Goal: Task Accomplishment & Management: Manage account settings

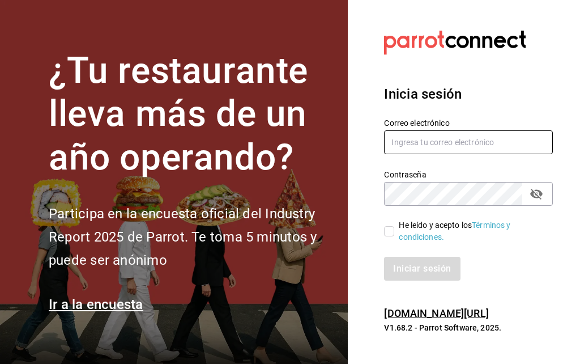
click at [472, 154] on input "text" at bounding box center [468, 142] width 169 height 24
type input "mali.hvaldes@gmail.com"
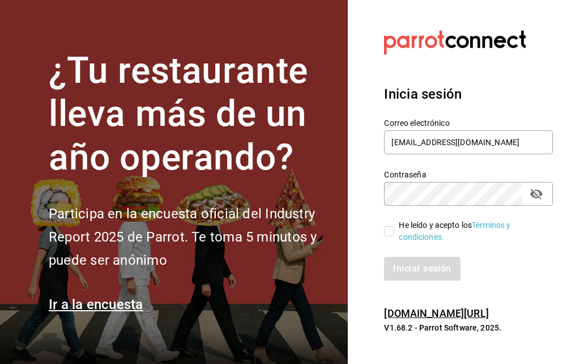
click at [386, 236] on input "He leído y acepto los Términos y condiciones." at bounding box center [389, 231] width 10 height 10
checkbox input "true"
click at [436, 280] on button "Iniciar sesión" at bounding box center [422, 269] width 76 height 24
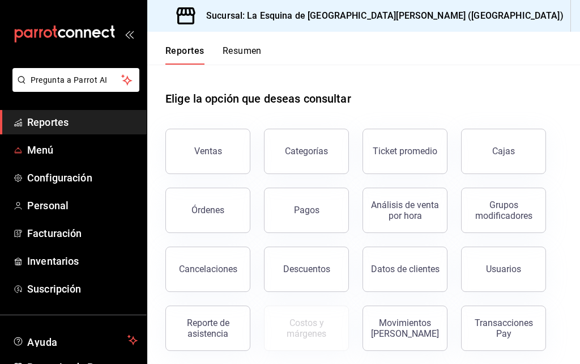
click at [45, 153] on span "Menú" at bounding box center [82, 149] width 110 height 15
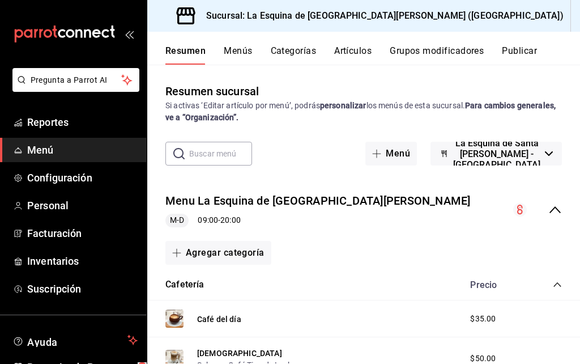
scroll to position [153, 0]
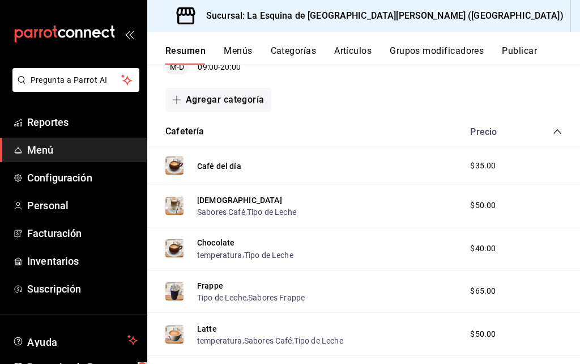
click at [560, 129] on icon "collapse-category-row" at bounding box center [557, 131] width 9 height 9
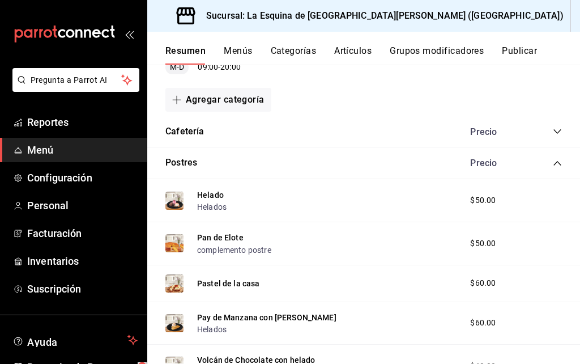
click at [557, 163] on icon "collapse-category-row" at bounding box center [557, 163] width 9 height 9
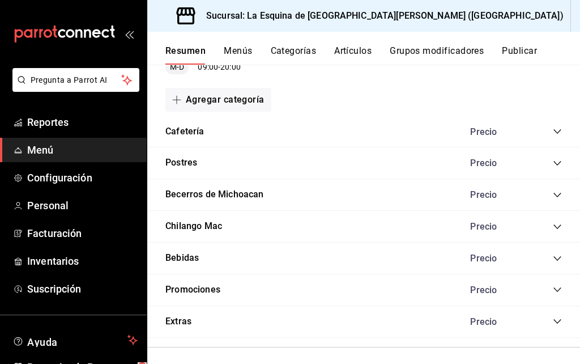
click at [192, 259] on button "Bebidas" at bounding box center [181, 258] width 33 height 13
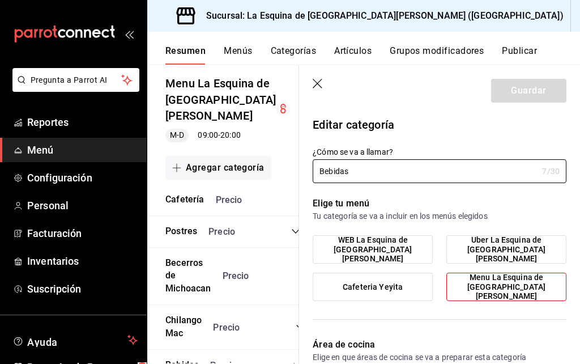
scroll to position [49, 0]
click at [293, 360] on span "collapse-category-row" at bounding box center [297, 364] width 9 height 9
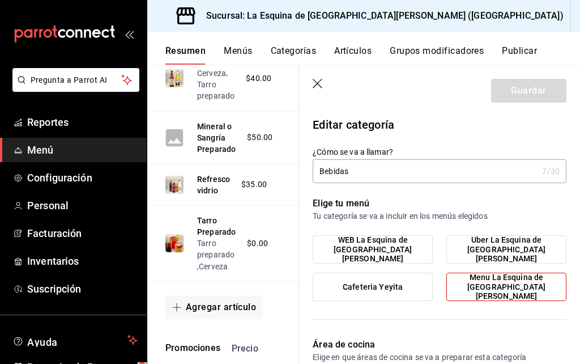
scroll to position [631, 0]
click at [222, 215] on button "Tarro Preparado" at bounding box center [216, 226] width 39 height 23
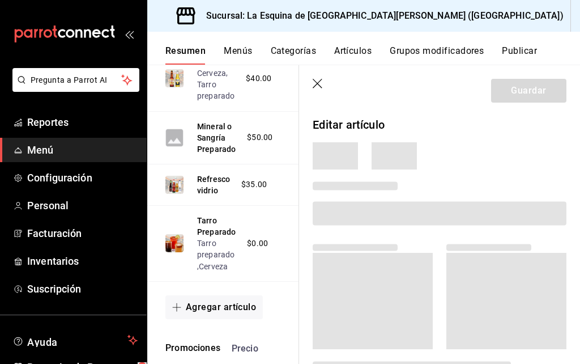
click at [314, 84] on icon "button" at bounding box center [318, 84] width 11 height 11
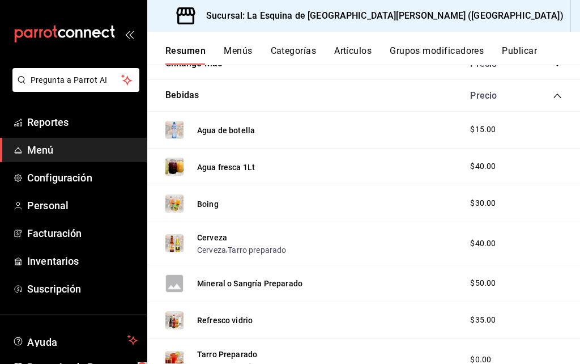
scroll to position [313, 0]
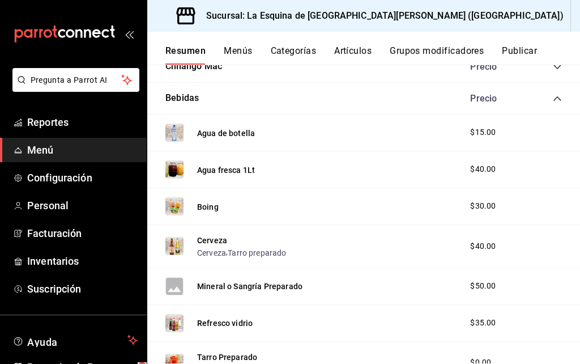
click at [367, 225] on div "Cerveza Cerveza , Tarro preparado $40.00" at bounding box center [363, 246] width 433 height 43
click at [218, 235] on button "Cerveza" at bounding box center [212, 240] width 30 height 11
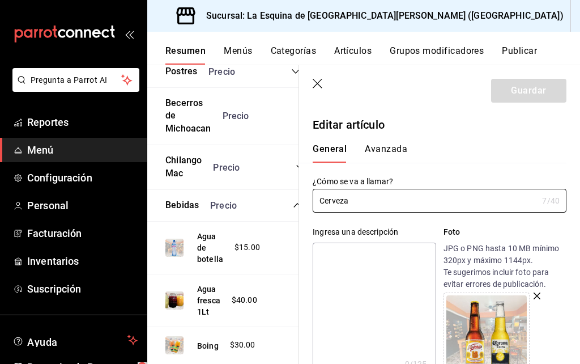
type input "$40.00"
click at [314, 86] on icon "button" at bounding box center [318, 84] width 11 height 11
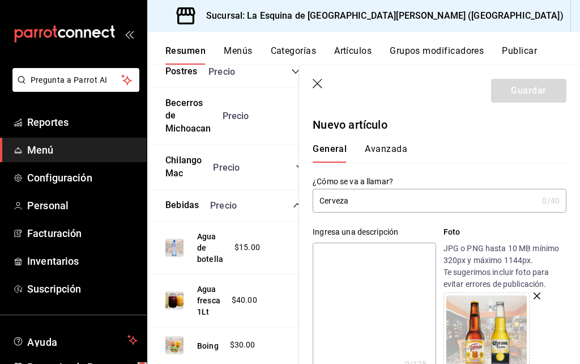
click at [320, 85] on icon "button" at bounding box center [318, 84] width 10 height 10
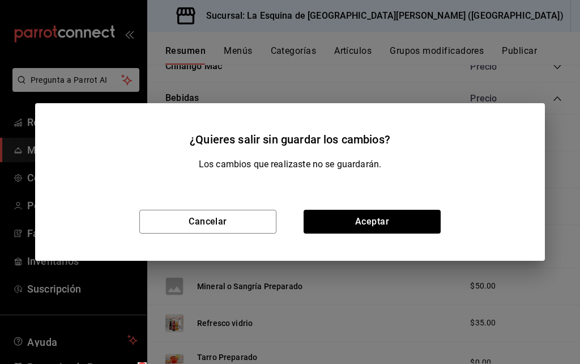
click at [241, 221] on button "Cancelar" at bounding box center [207, 222] width 137 height 24
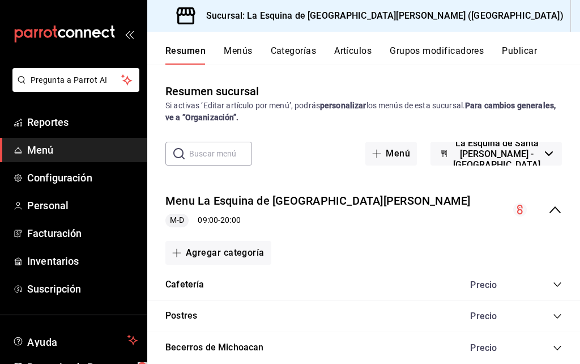
click at [39, 146] on span "Menú" at bounding box center [82, 149] width 110 height 15
click at [46, 145] on span "Menú" at bounding box center [82, 149] width 110 height 15
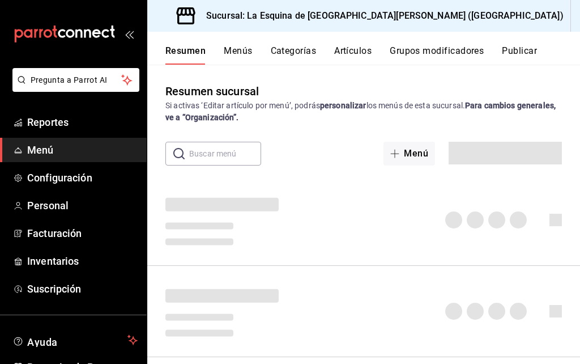
click at [461, 45] on button "Grupos modificadores" at bounding box center [437, 54] width 94 height 19
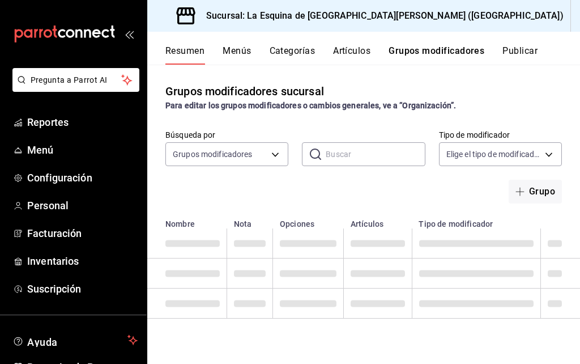
click at [464, 42] on div "Resumen Menús Categorías Artículos Grupos modificadores Publicar" at bounding box center [363, 48] width 433 height 33
click at [459, 52] on button "Grupos modificadores" at bounding box center [437, 54] width 96 height 19
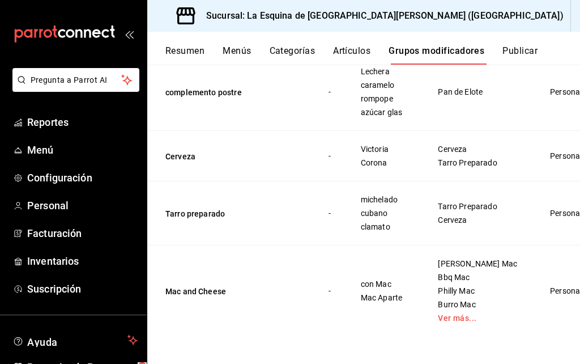
scroll to position [1585, 0]
click at [180, 162] on button "Cerveza" at bounding box center [233, 156] width 136 height 11
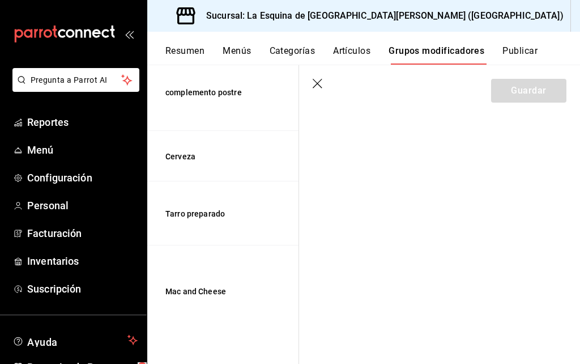
scroll to position [1615, 0]
click at [186, 162] on button "Cerveza" at bounding box center [233, 156] width 136 height 11
click at [189, 162] on button "Cerveza" at bounding box center [233, 156] width 136 height 11
click at [325, 75] on header "Guardar" at bounding box center [439, 88] width 281 height 46
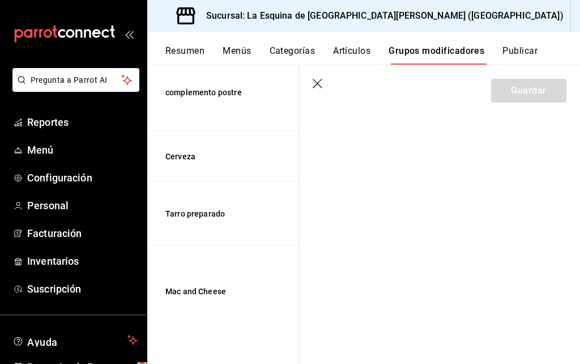
click at [320, 86] on icon "button" at bounding box center [318, 84] width 11 height 11
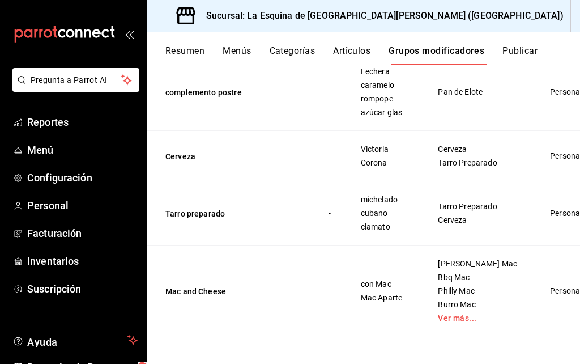
click at [186, 162] on button "Cerveza" at bounding box center [233, 156] width 136 height 11
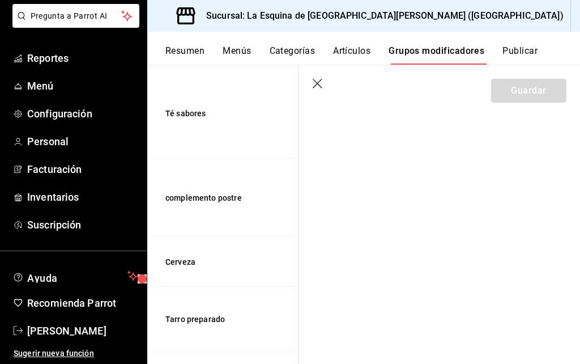
scroll to position [82, 0]
